Goal: Information Seeking & Learning: Learn about a topic

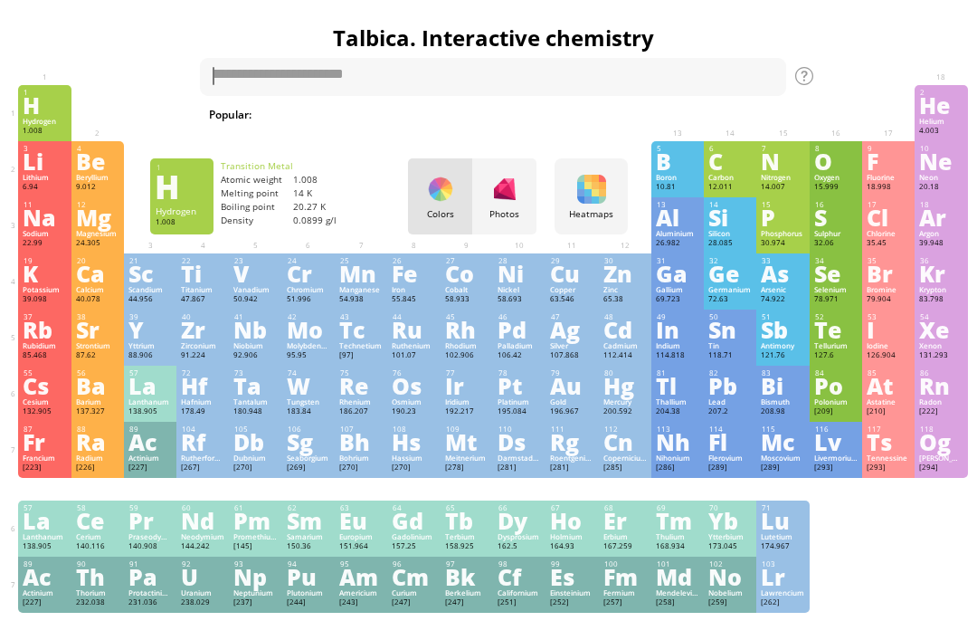
click at [506, 208] on div "Photos" at bounding box center [504, 214] width 64 height 12
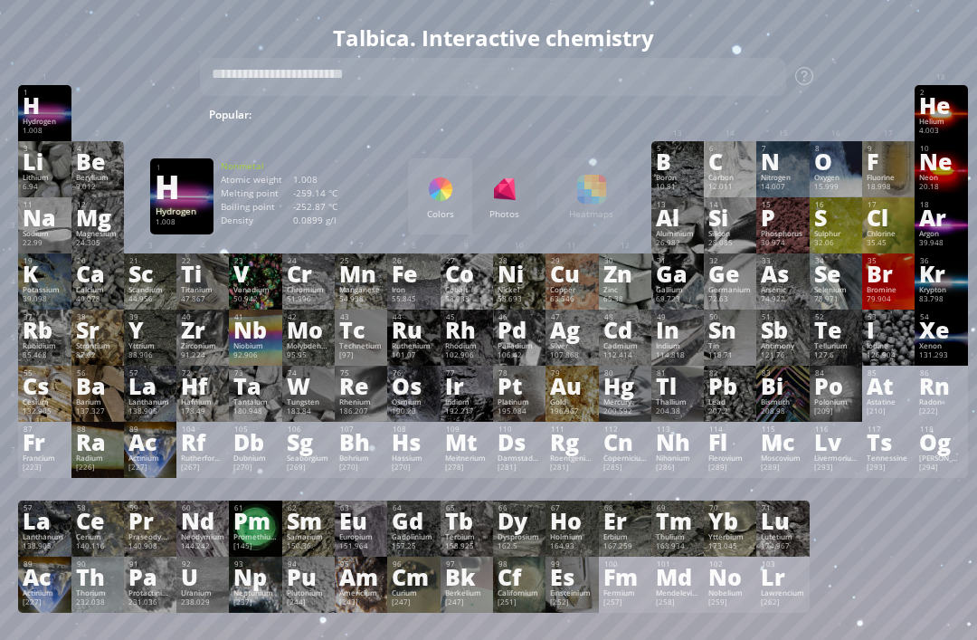
click at [444, 217] on div "Colors" at bounding box center [440, 214] width 64 height 12
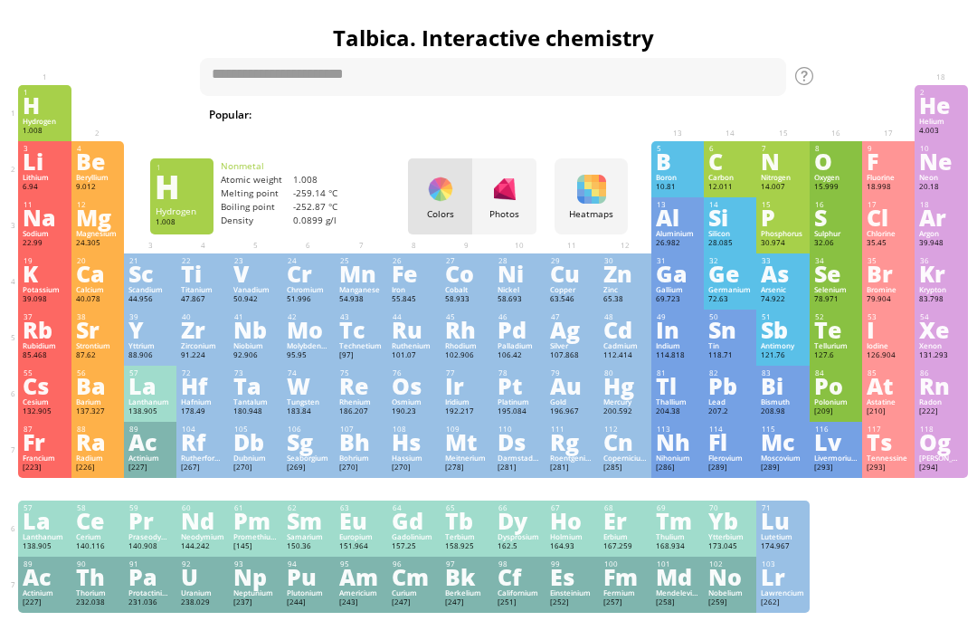
click at [473, 224] on div "Photos" at bounding box center [504, 196] width 64 height 76
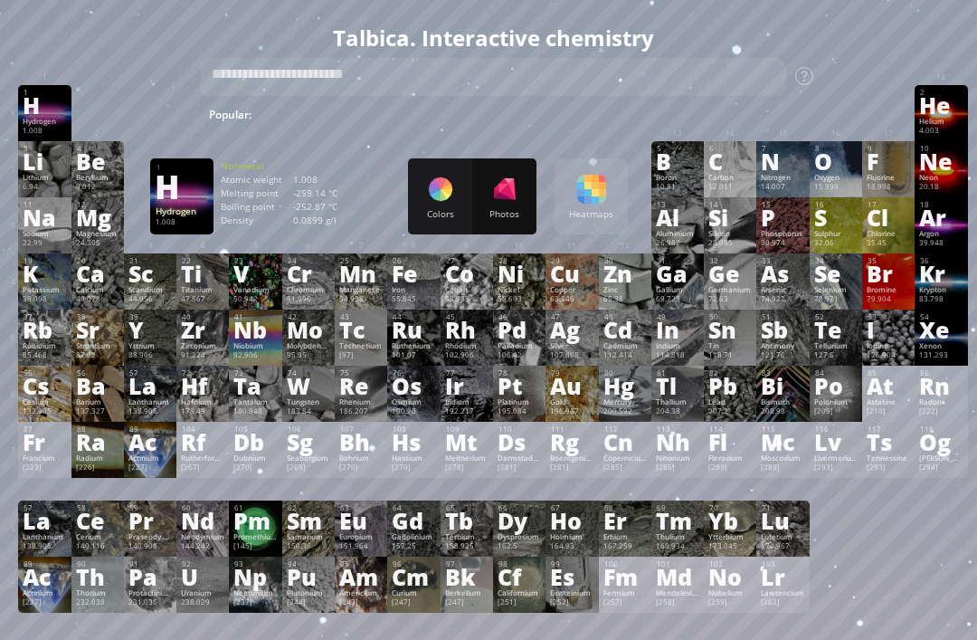
click at [975, 55] on div "Summary Molecular formula Molecular weight Exact mass Monoisotopic mass Classif…" at bounding box center [493, 589] width 977 height 1168
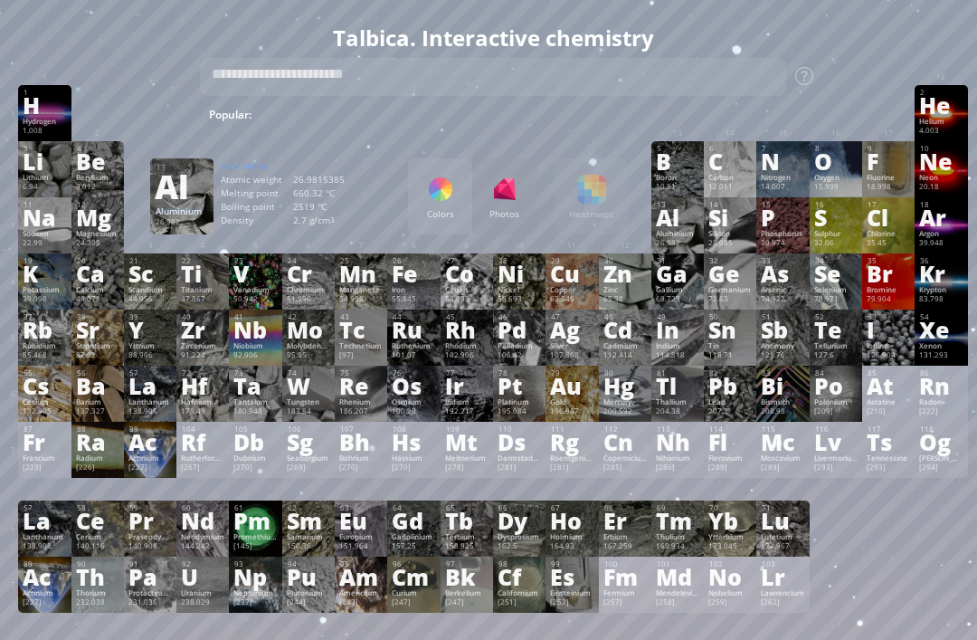
click at [680, 227] on div "Al" at bounding box center [677, 217] width 43 height 20
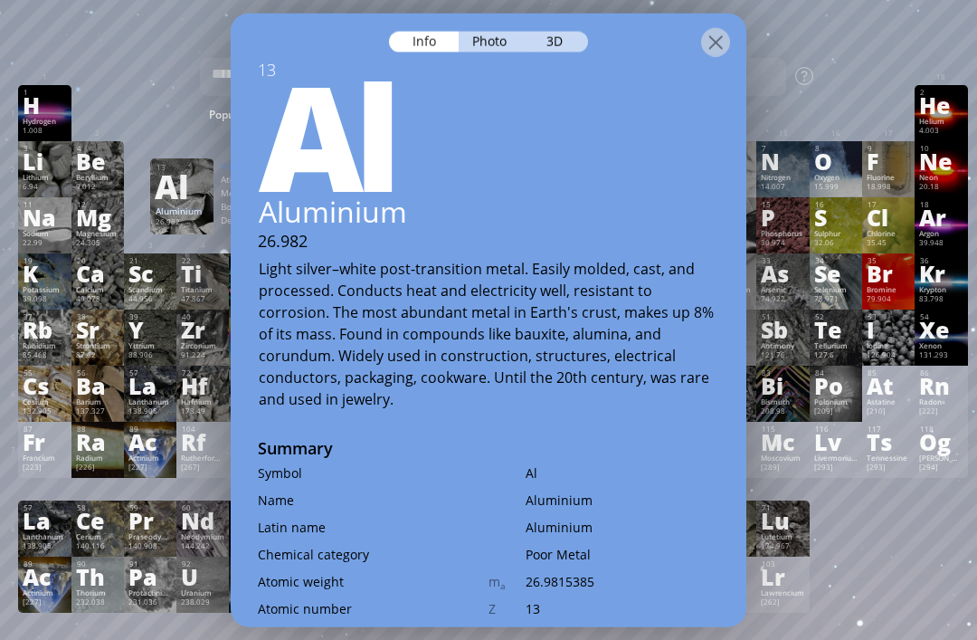
click at [478, 31] on div "Photo" at bounding box center [491, 41] width 65 height 21
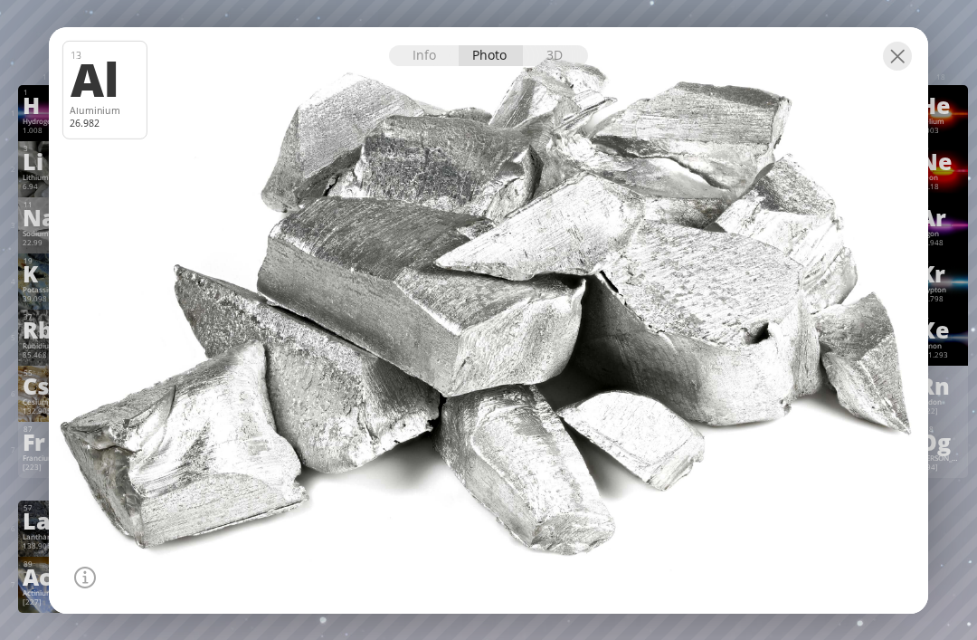
click at [555, 59] on div "3D" at bounding box center [555, 55] width 65 height 21
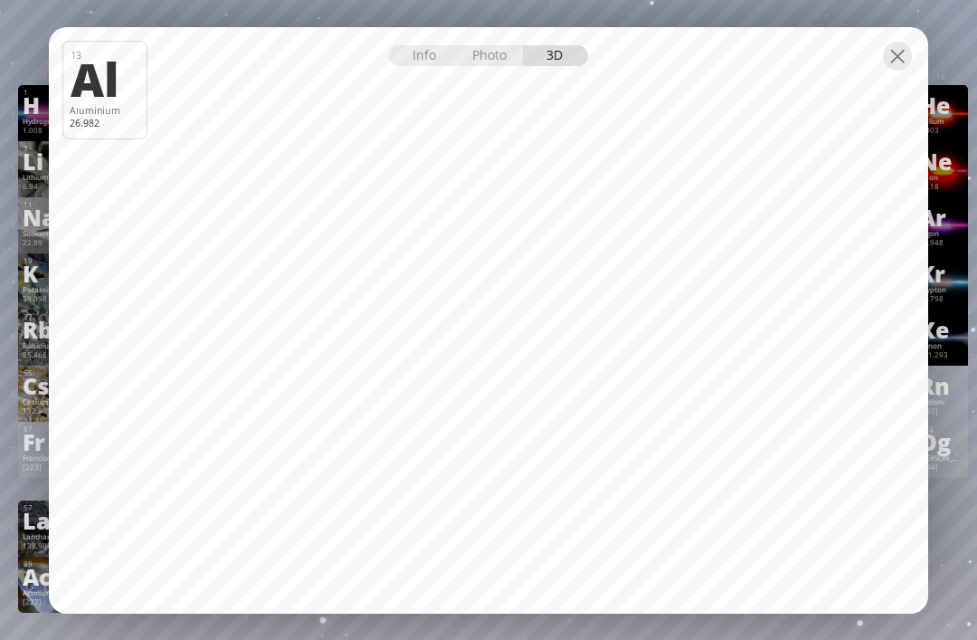
click at [884, 34] on div at bounding box center [488, 43] width 879 height 32
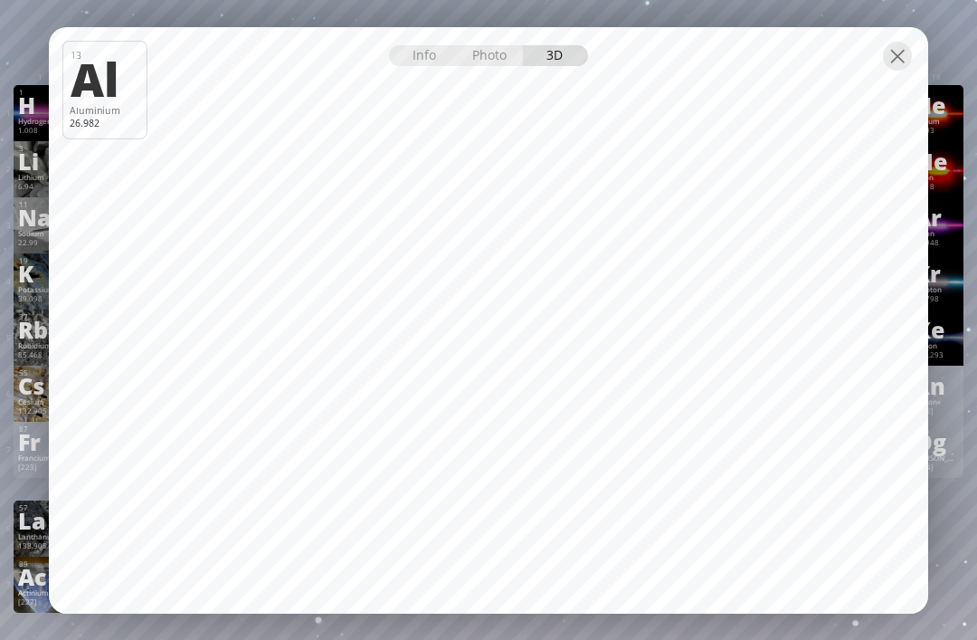
click at [893, 65] on div at bounding box center [897, 56] width 29 height 29
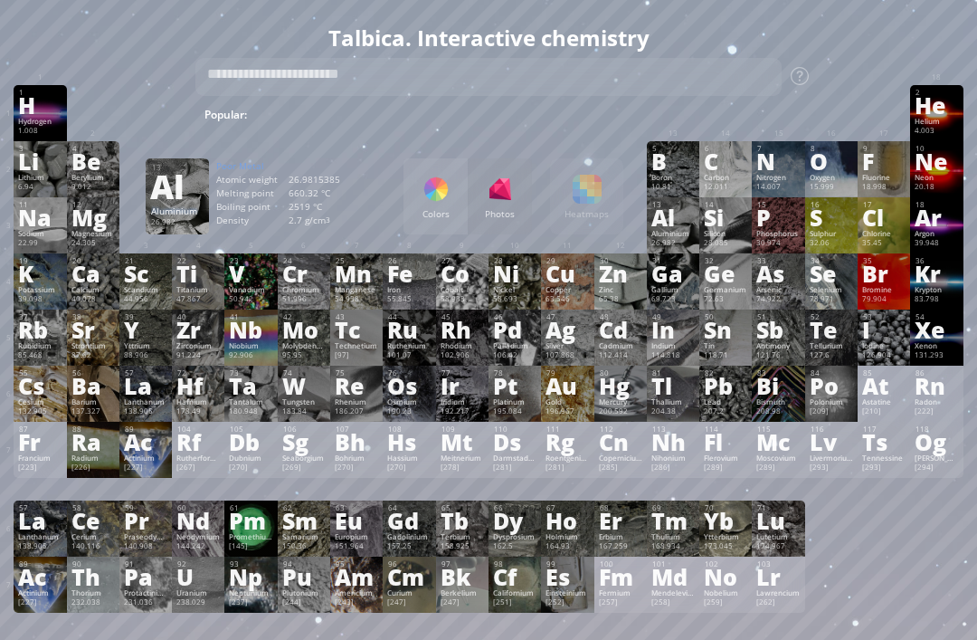
click at [892, 55] on div "Summary Molecular formula Molecular weight Exact mass Monoisotopic mass Classif…" at bounding box center [488, 589] width 977 height 1168
click at [861, 34] on h1 "Talbica. Interactive chemistry" at bounding box center [488, 38] width 959 height 31
click at [857, 42] on h1 "Talbica. Interactive chemistry" at bounding box center [488, 38] width 959 height 31
click at [858, 42] on h1 "Talbica. Interactive chemistry" at bounding box center [488, 38] width 959 height 31
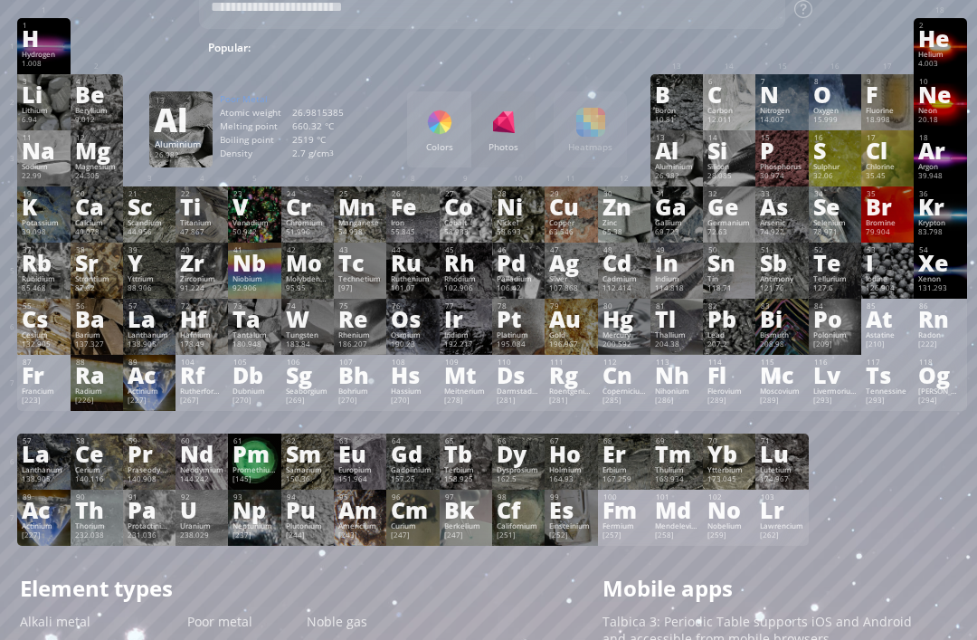
scroll to position [62, 1]
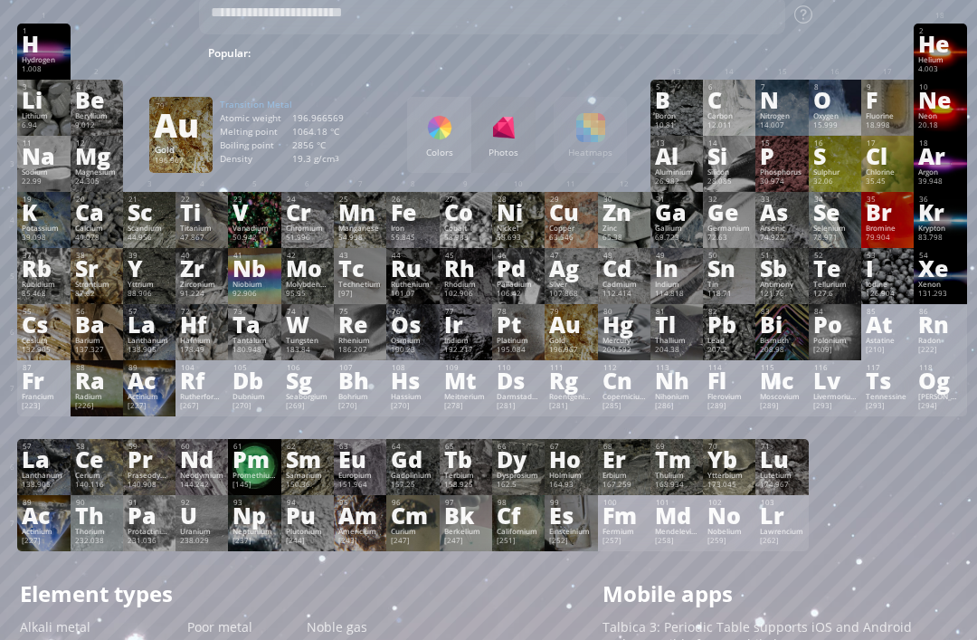
click at [579, 334] on div "Au" at bounding box center [570, 324] width 43 height 20
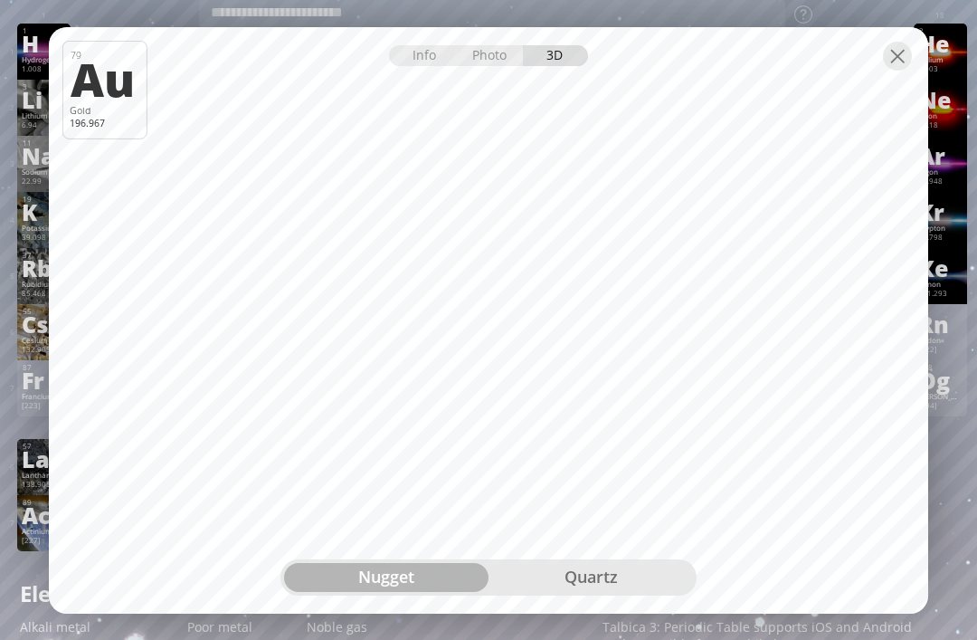
click at [643, 592] on div "quartz" at bounding box center [590, 577] width 204 height 29
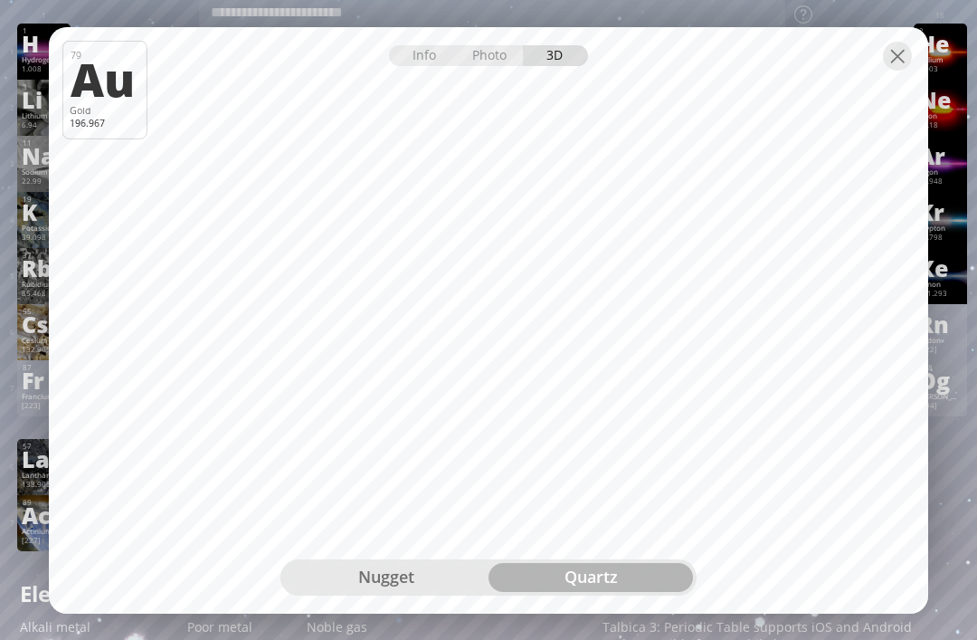
click at [408, 592] on div "nugget" at bounding box center [386, 577] width 204 height 29
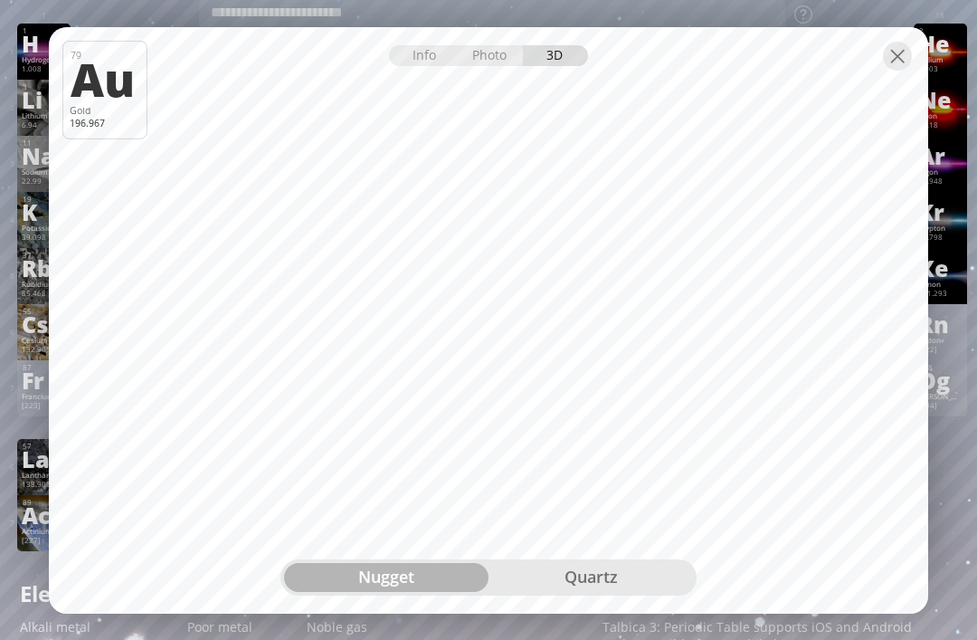
click at [479, 66] on div "Photo" at bounding box center [491, 55] width 65 height 21
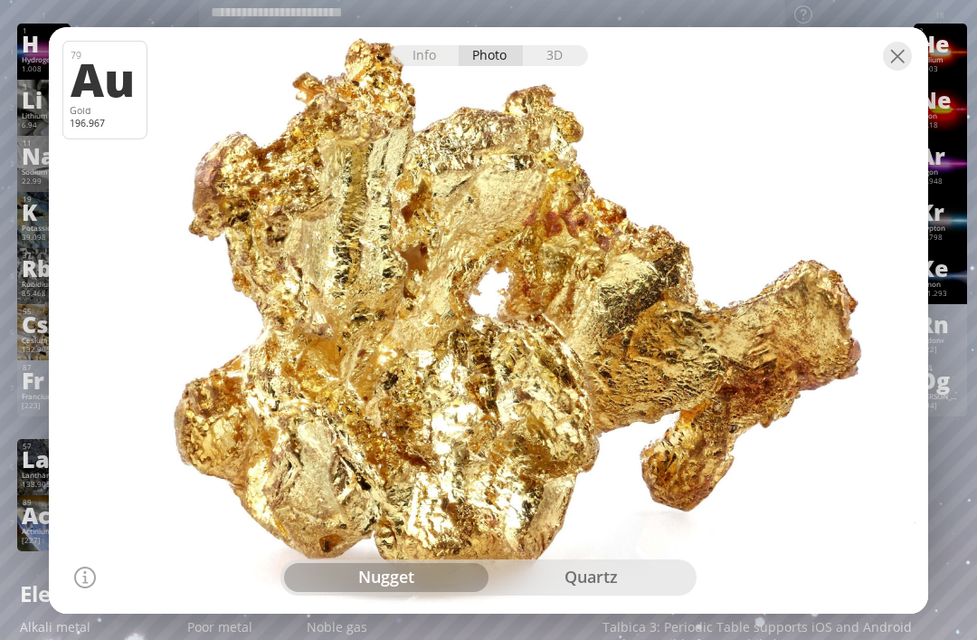
click at [427, 66] on div "Info" at bounding box center [424, 55] width 70 height 21
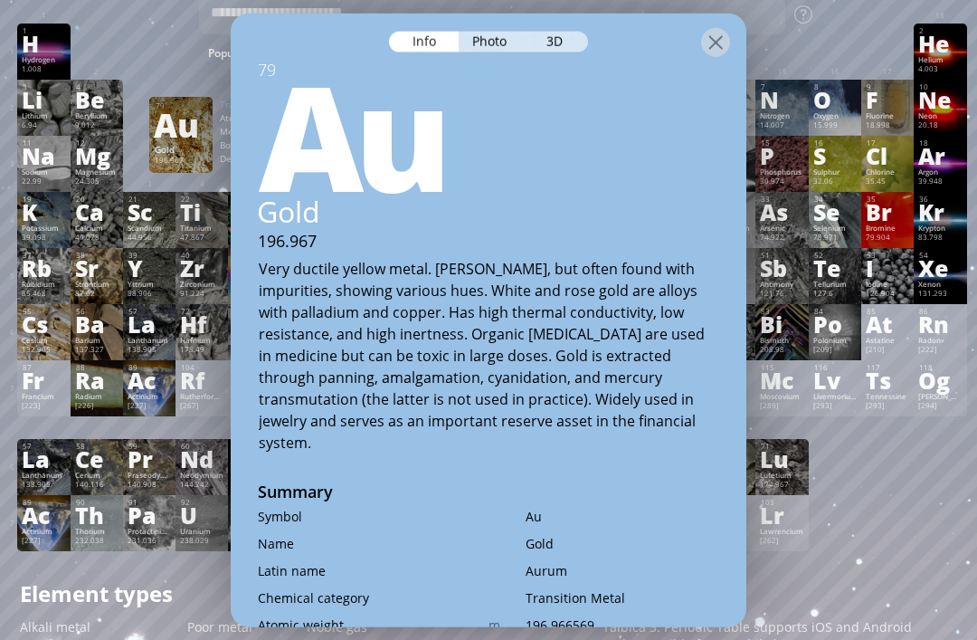
click at [687, 44] on div at bounding box center [489, 29] width 516 height 32
click at [712, 52] on div at bounding box center [715, 41] width 29 height 29
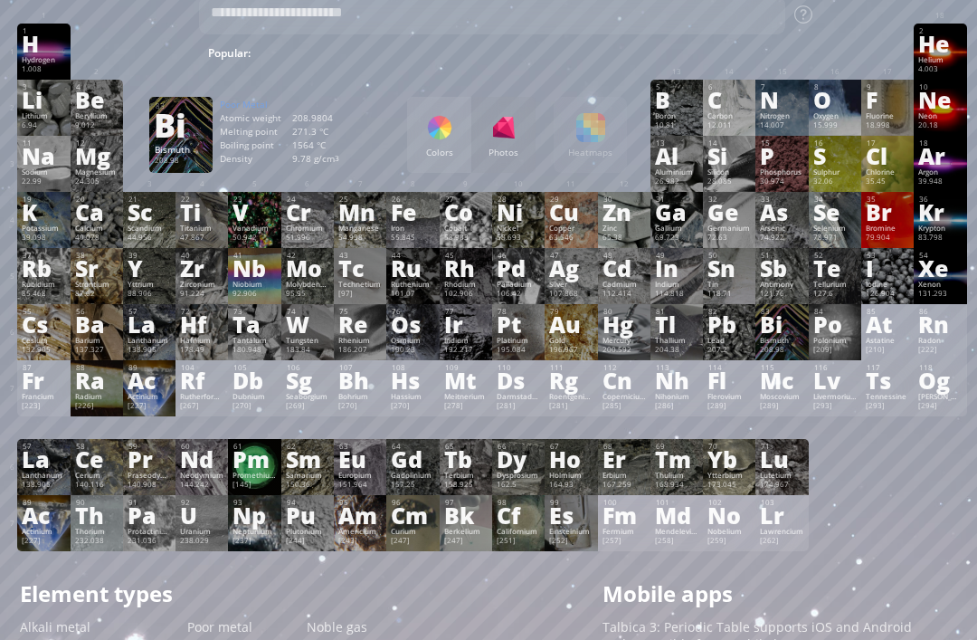
click at [792, 334] on div "Bi" at bounding box center [781, 324] width 43 height 20
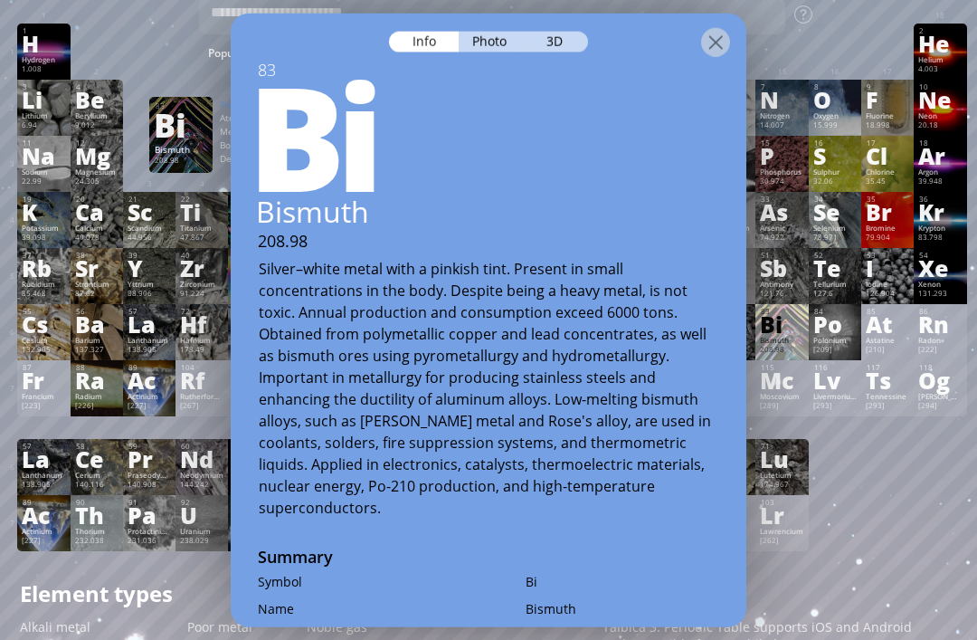
click at [574, 23] on div at bounding box center [489, 29] width 516 height 32
click at [552, 35] on div "3D" at bounding box center [555, 41] width 65 height 21
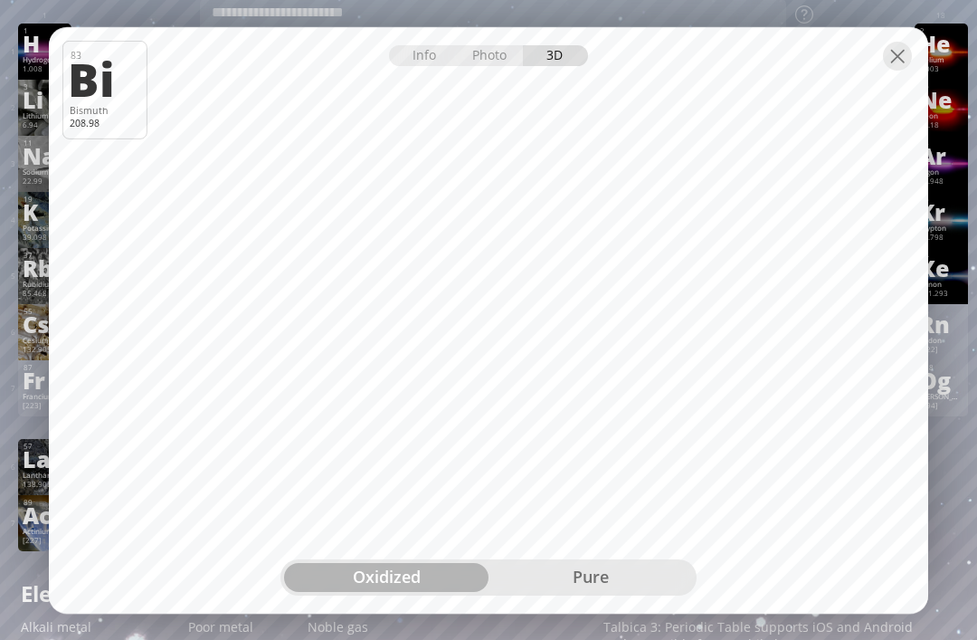
click at [634, 592] on div "pure" at bounding box center [590, 577] width 204 height 29
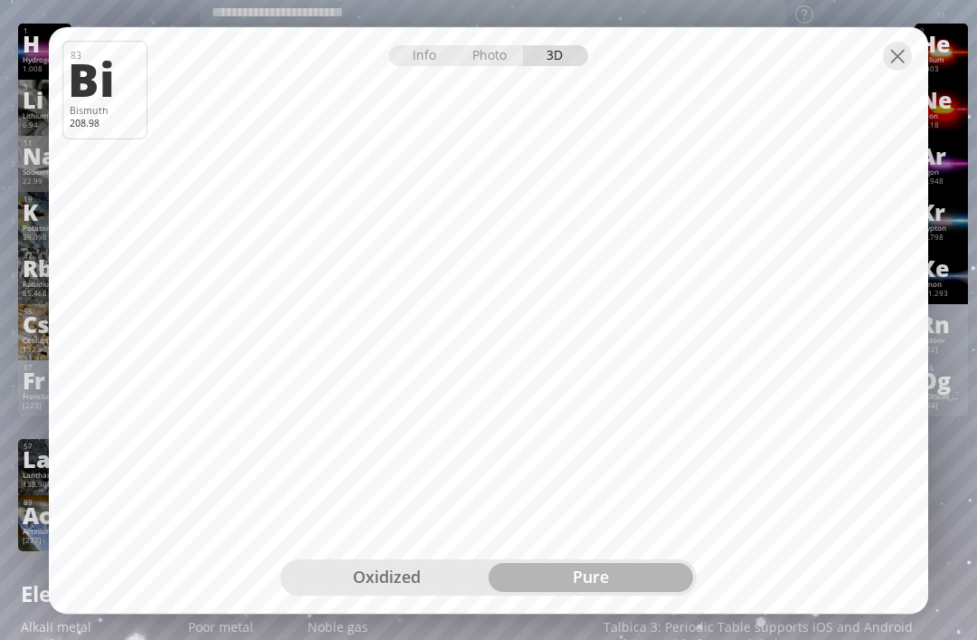
click at [416, 592] on div "oxidized" at bounding box center [386, 577] width 204 height 29
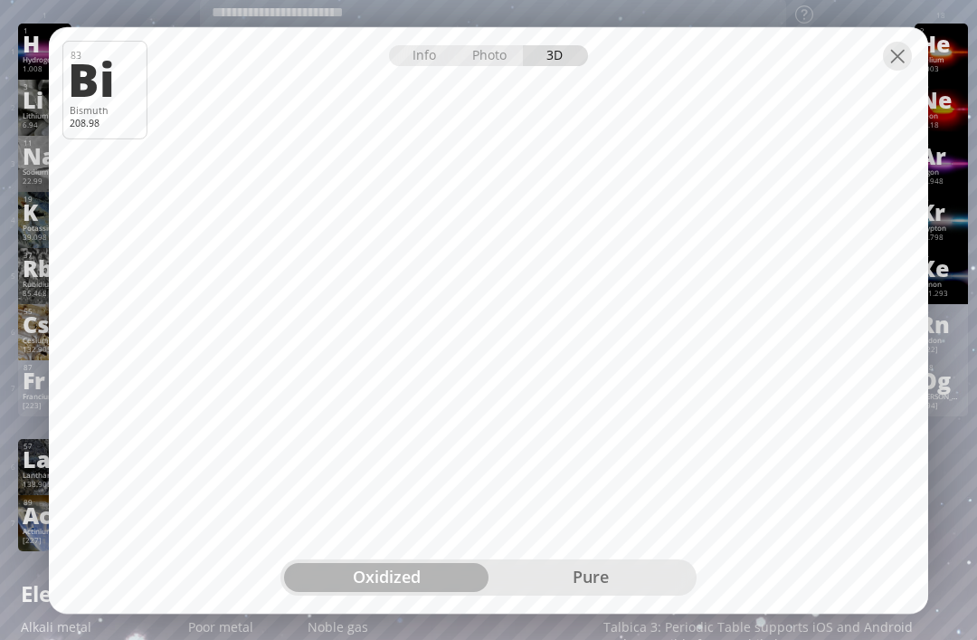
click at [891, 71] on div at bounding box center [897, 56] width 29 height 29
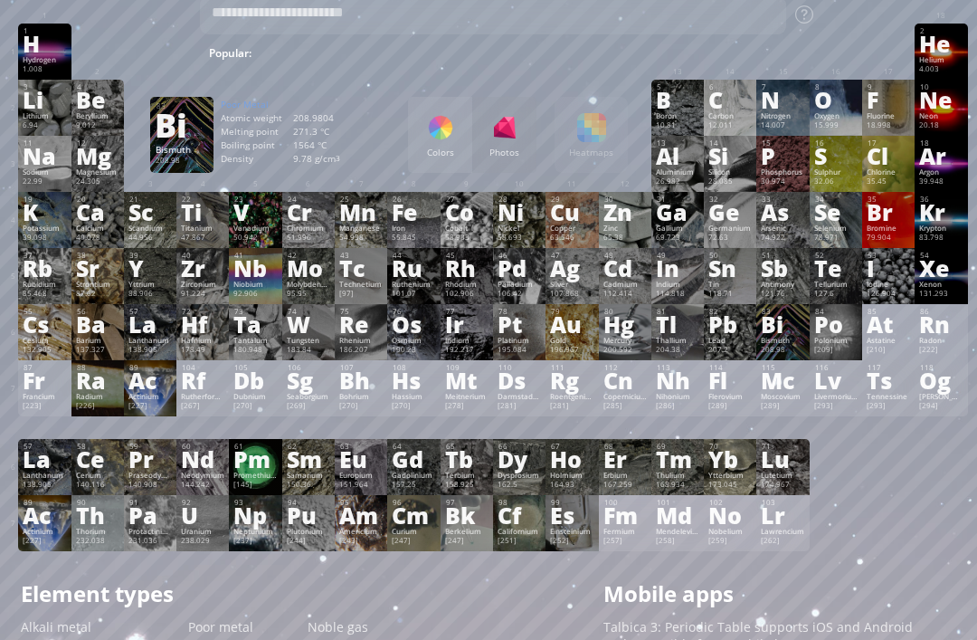
click at [568, 334] on div "Au" at bounding box center [571, 324] width 43 height 20
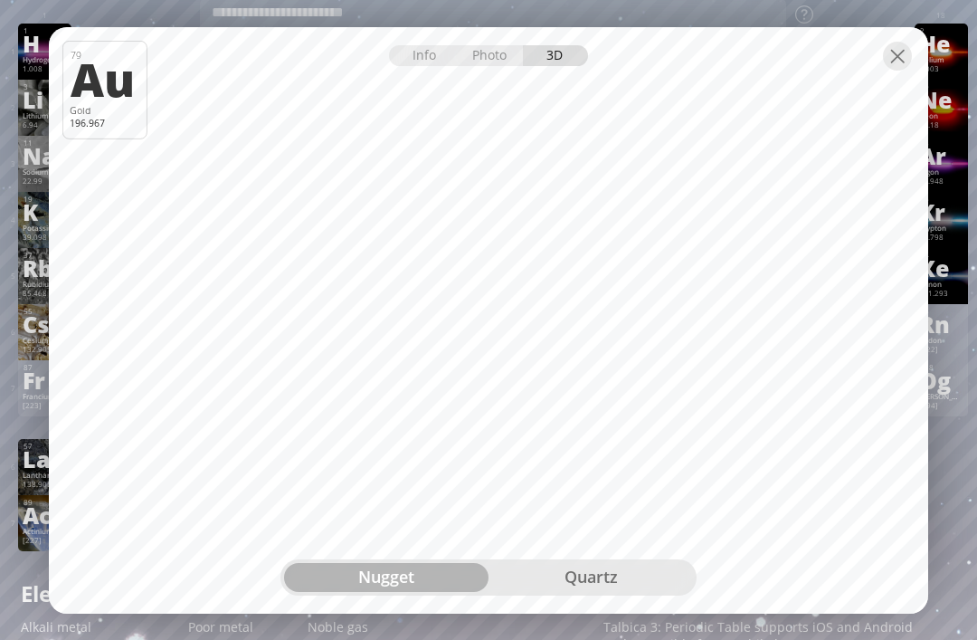
click at [883, 71] on div at bounding box center [897, 56] width 29 height 29
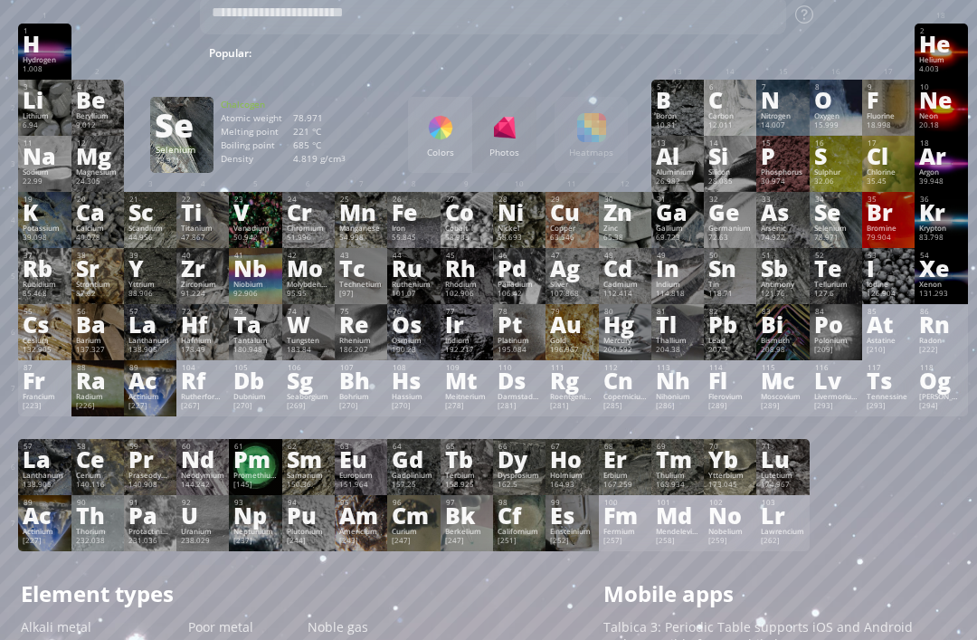
click at [860, 237] on div "34 Se Selenium 78.971 −2, −1, 0, +1, +2, +3, +4, +5, +6 −2, −1, 0, +1, +2, +3, …" at bounding box center [836, 220] width 52 height 56
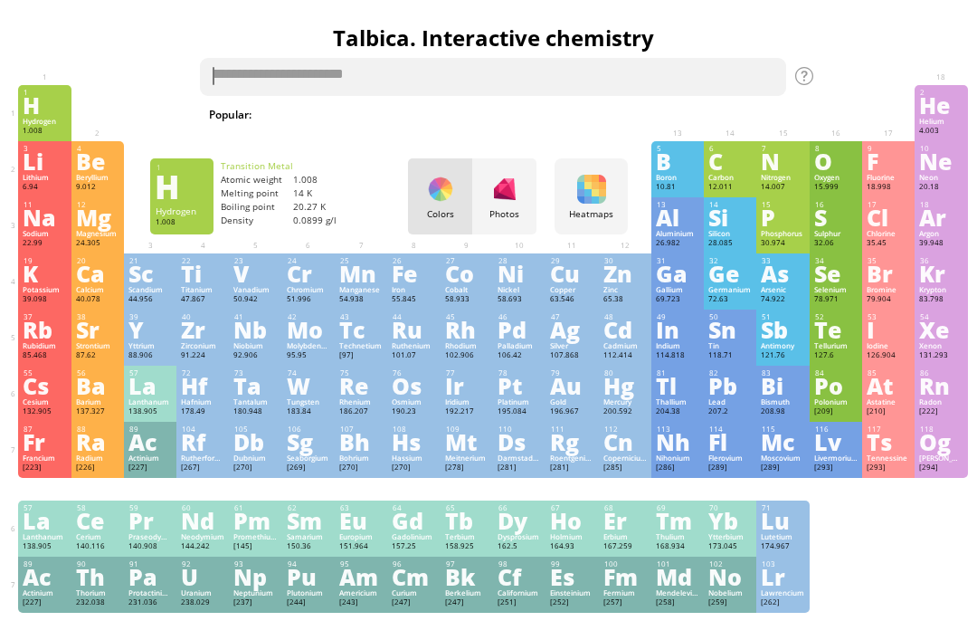
click at [277, 92] on textarea at bounding box center [493, 77] width 586 height 38
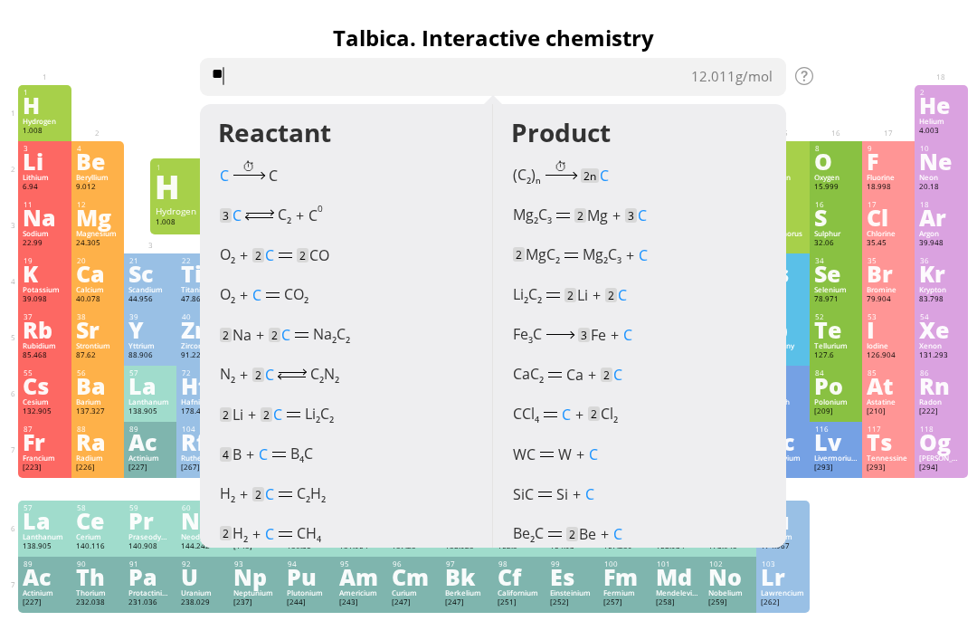
type textarea "*"
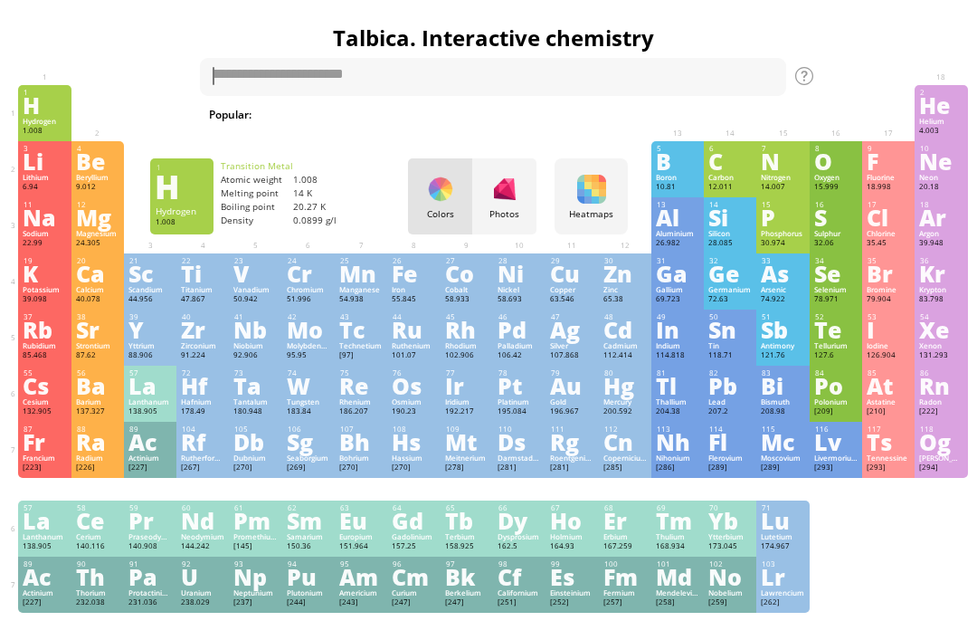
click at [836, 61] on div "Summary Molecular formula Molecular weight Exact mass Monoisotopic mass Classif…" at bounding box center [493, 589] width 977 height 1168
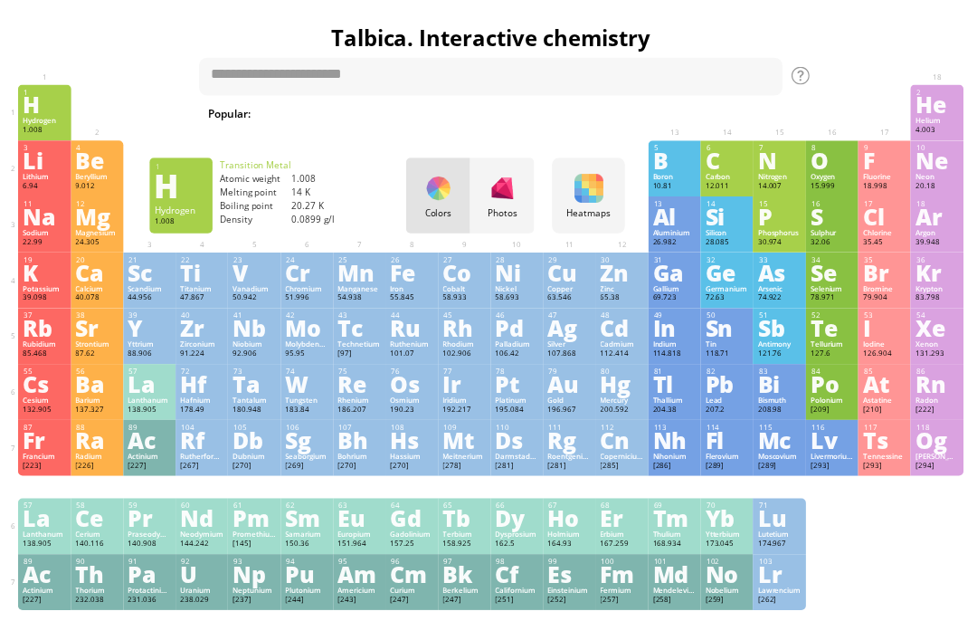
click at [501, 207] on div "Photos" at bounding box center [504, 196] width 64 height 76
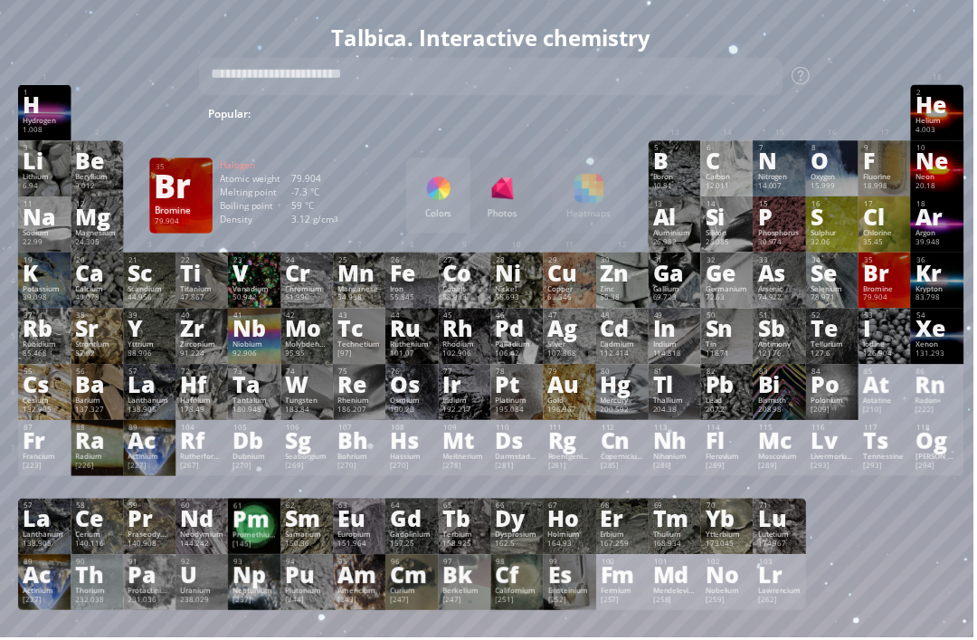
click at [892, 283] on div "Br" at bounding box center [888, 273] width 43 height 20
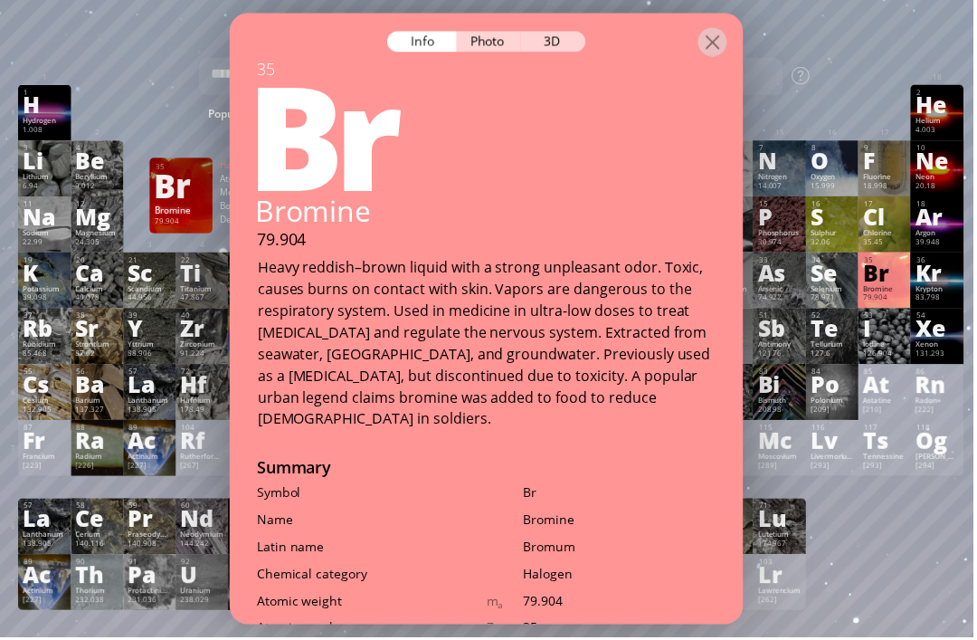
click at [709, 29] on div at bounding box center [715, 41] width 29 height 29
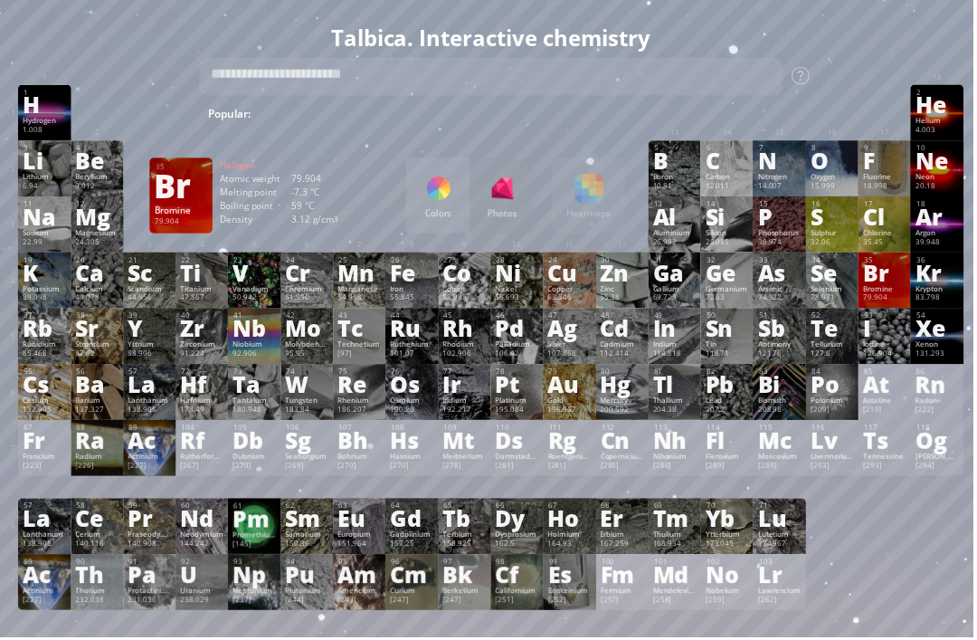
click at [673, 227] on div "Al" at bounding box center [677, 217] width 43 height 20
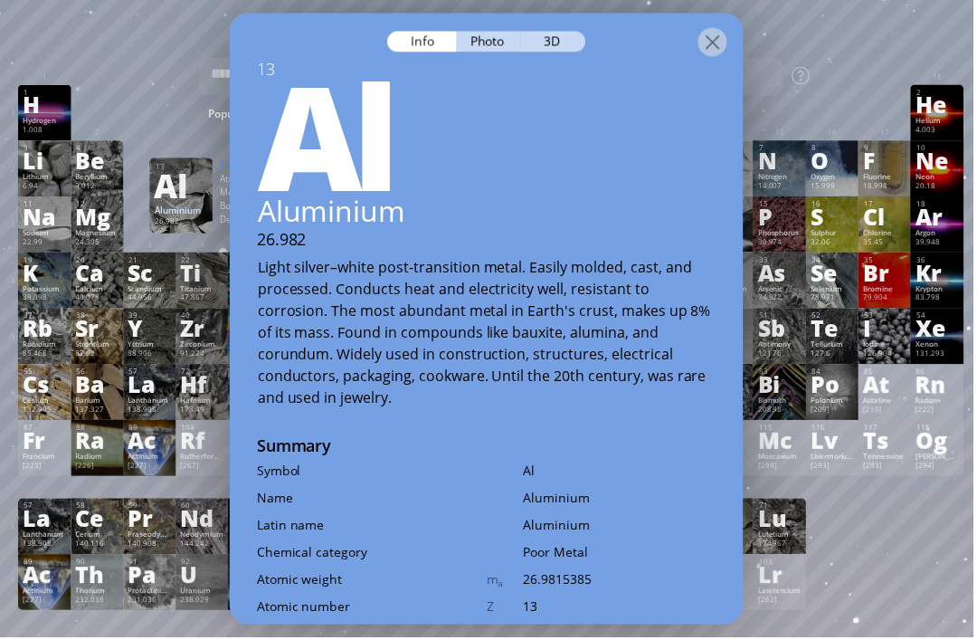
click at [497, 31] on div "Photo" at bounding box center [491, 41] width 65 height 21
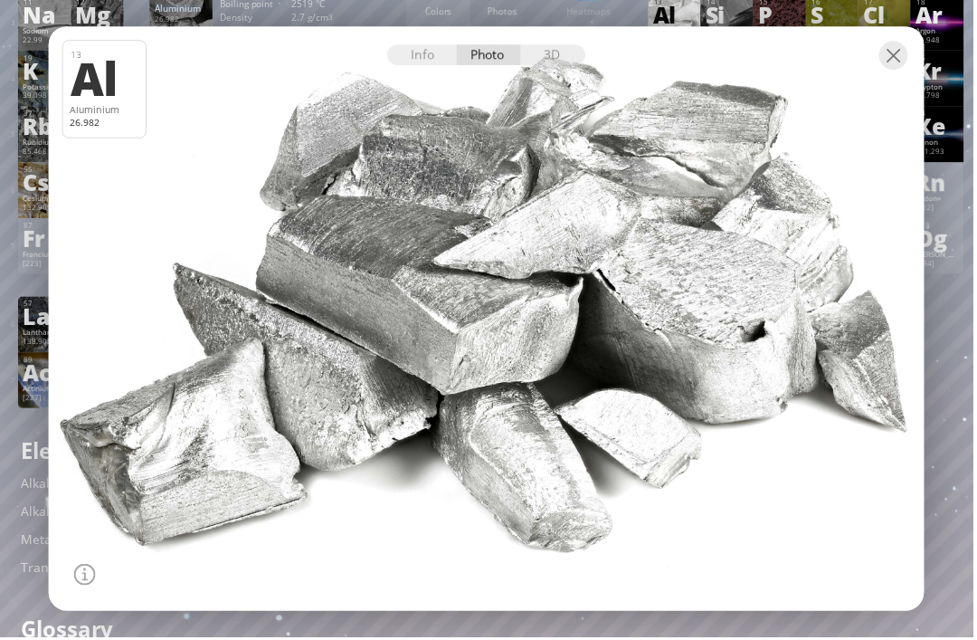
scroll to position [194, 0]
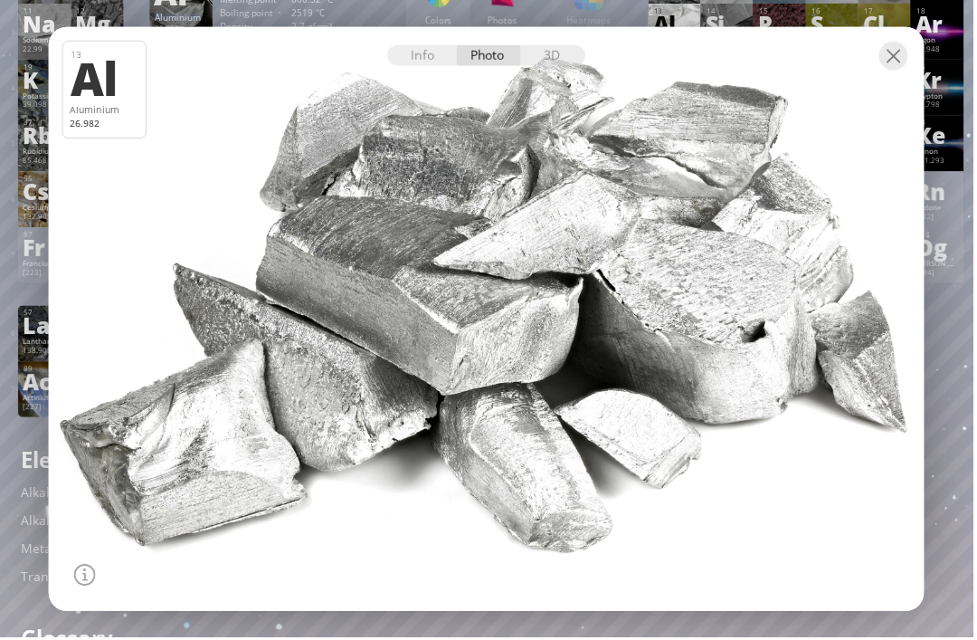
click at [418, 62] on div "Info" at bounding box center [424, 55] width 70 height 21
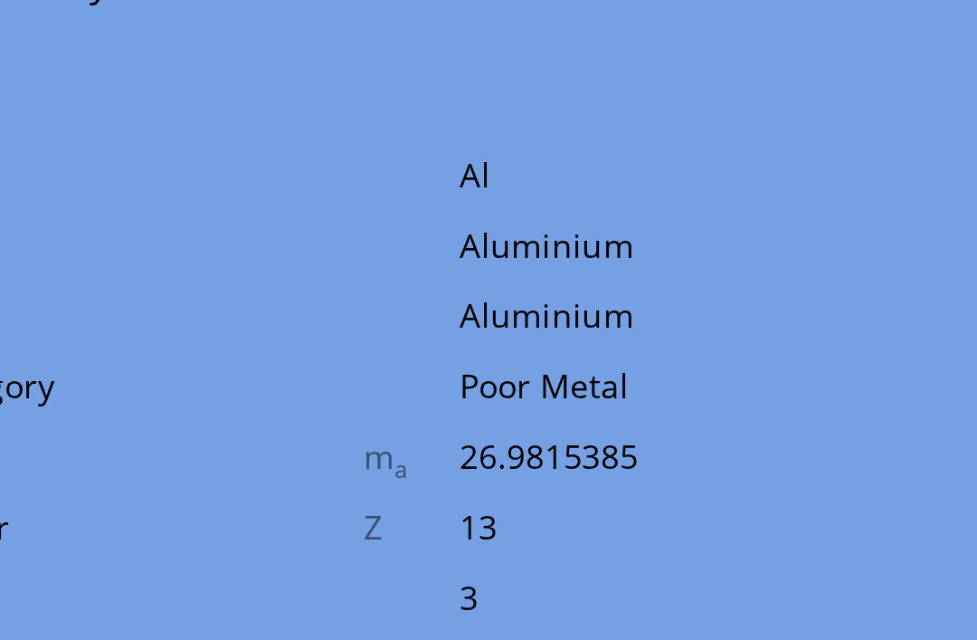
scroll to position [164, 0]
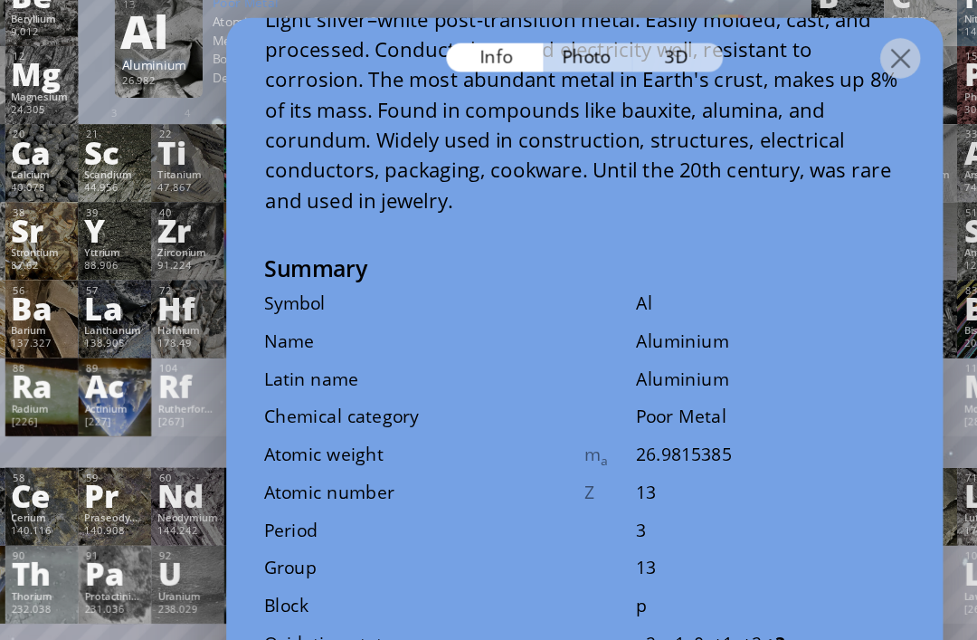
click at [555, 345] on div "13" at bounding box center [623, 353] width 194 height 17
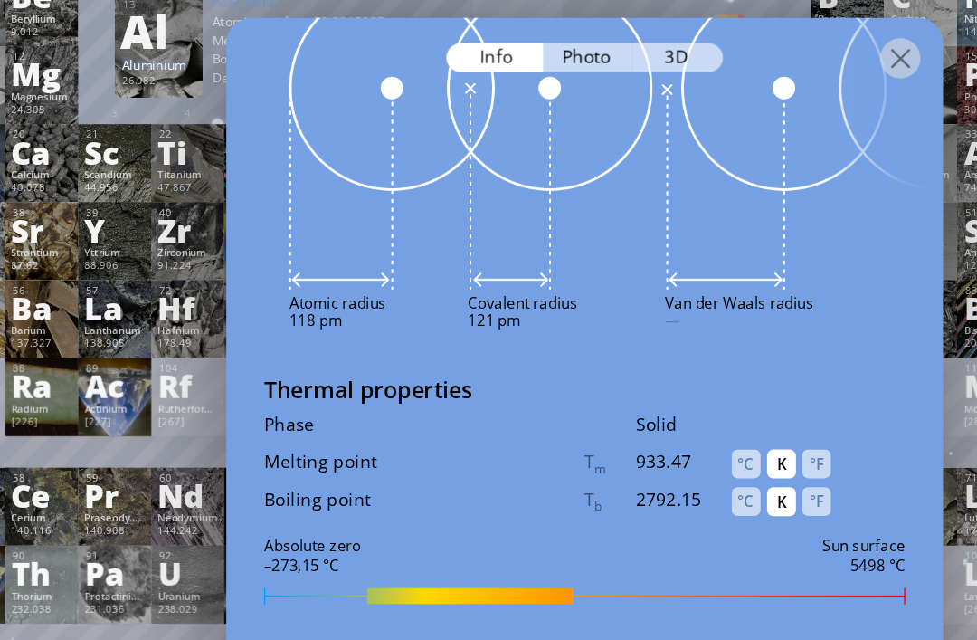
scroll to position [1509, 0]
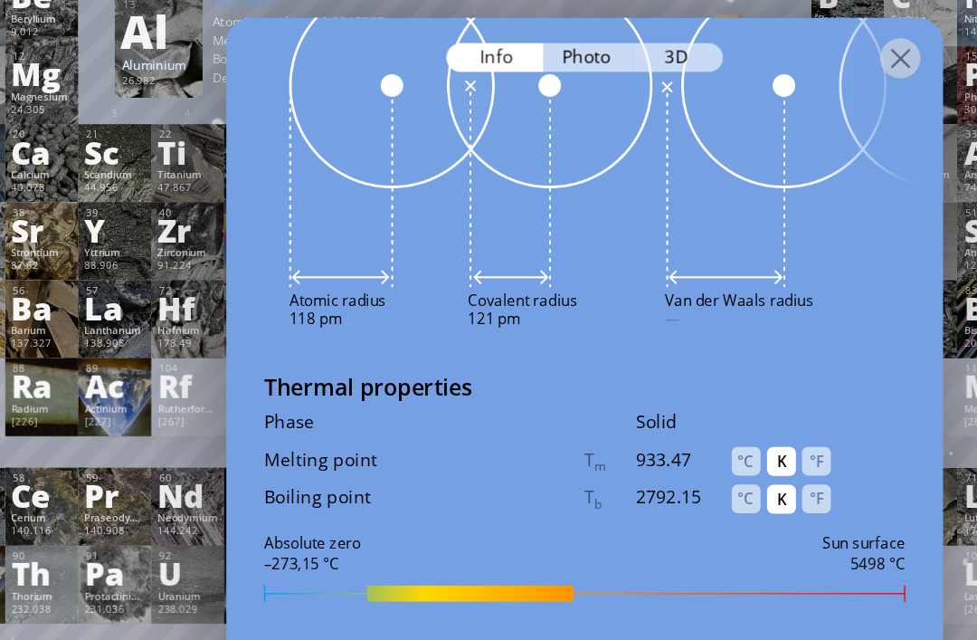
click at [594, 321] on div "°C" at bounding box center [604, 331] width 21 height 21
click at [594, 348] on div "°C" at bounding box center [604, 358] width 21 height 21
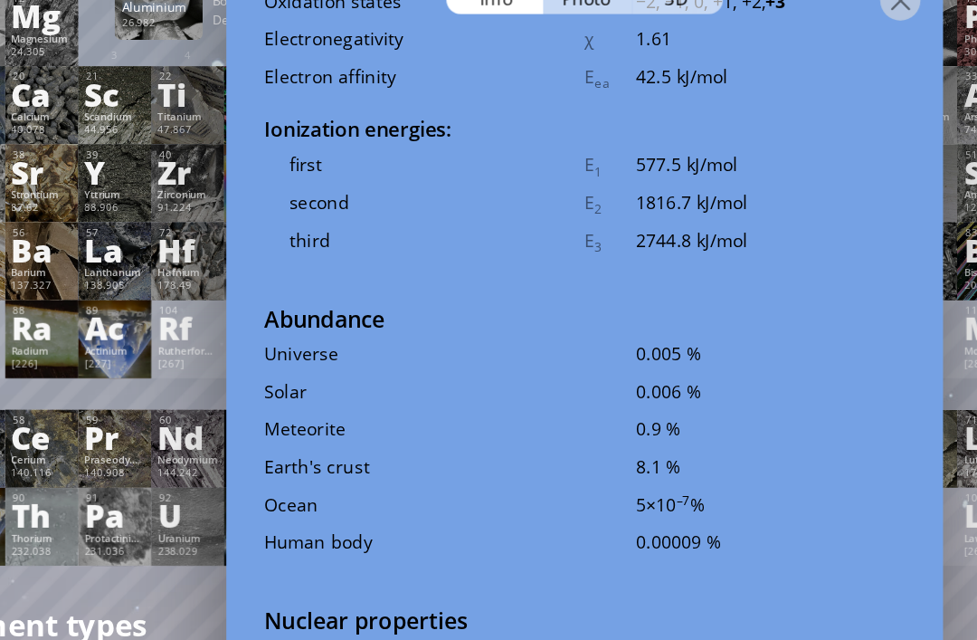
scroll to position [3025, 0]
